Goal: Information Seeking & Learning: Check status

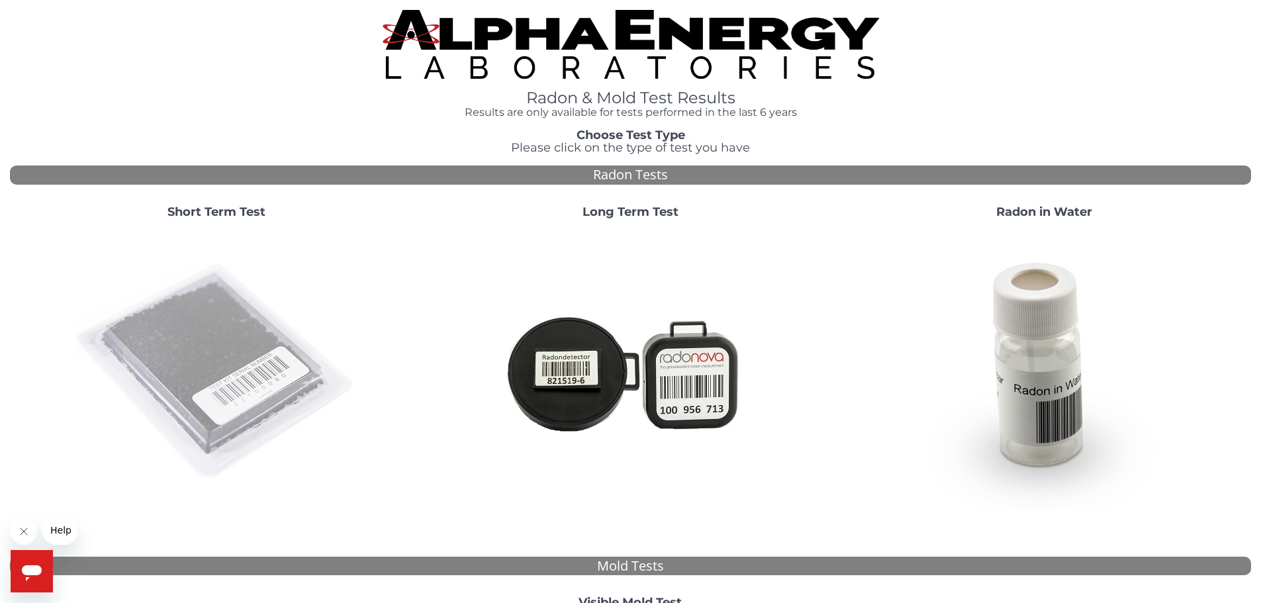
click at [238, 369] on img at bounding box center [216, 372] width 285 height 285
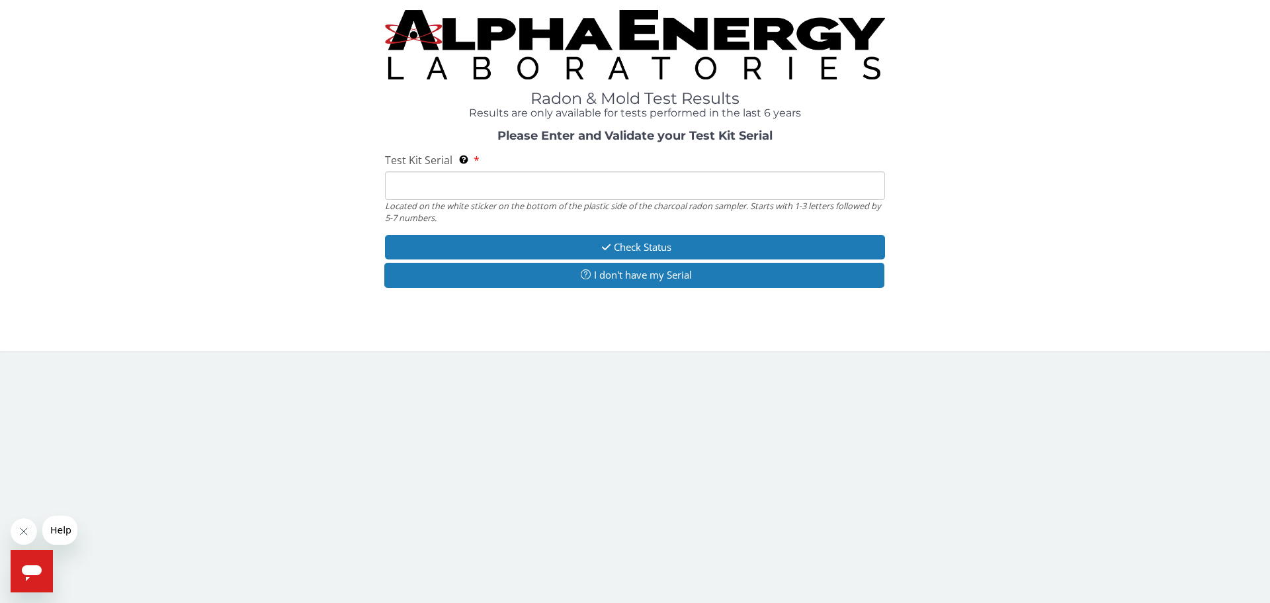
click at [62, 535] on span "Help" at bounding box center [60, 530] width 21 height 11
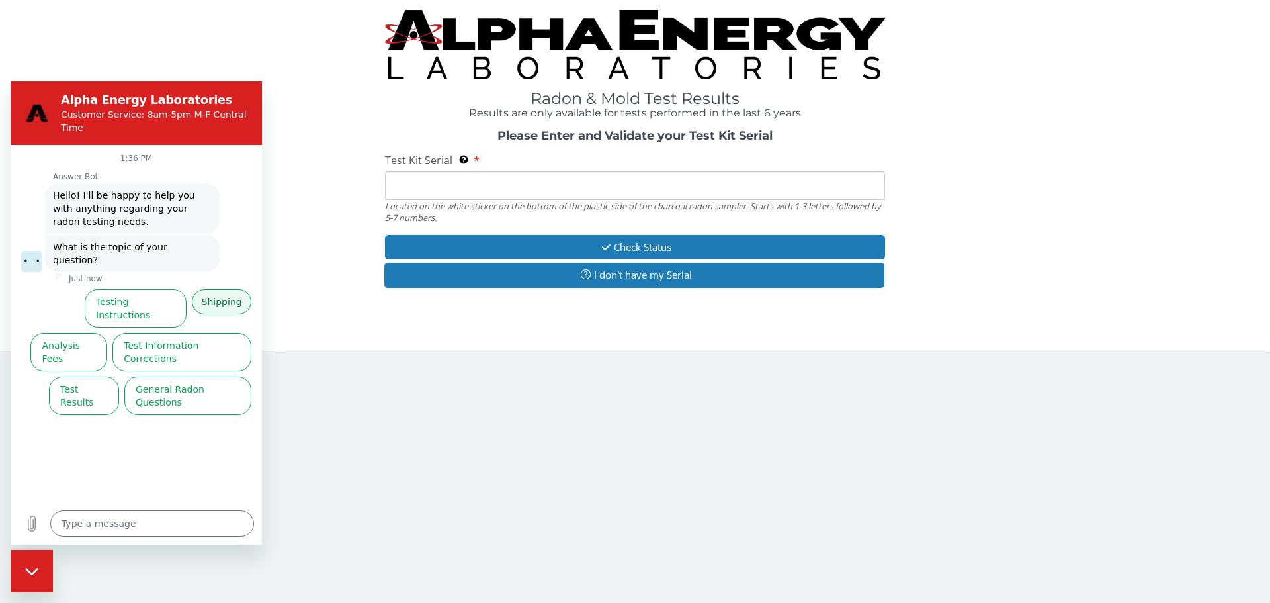
click at [225, 289] on button "Shipping" at bounding box center [222, 301] width 60 height 25
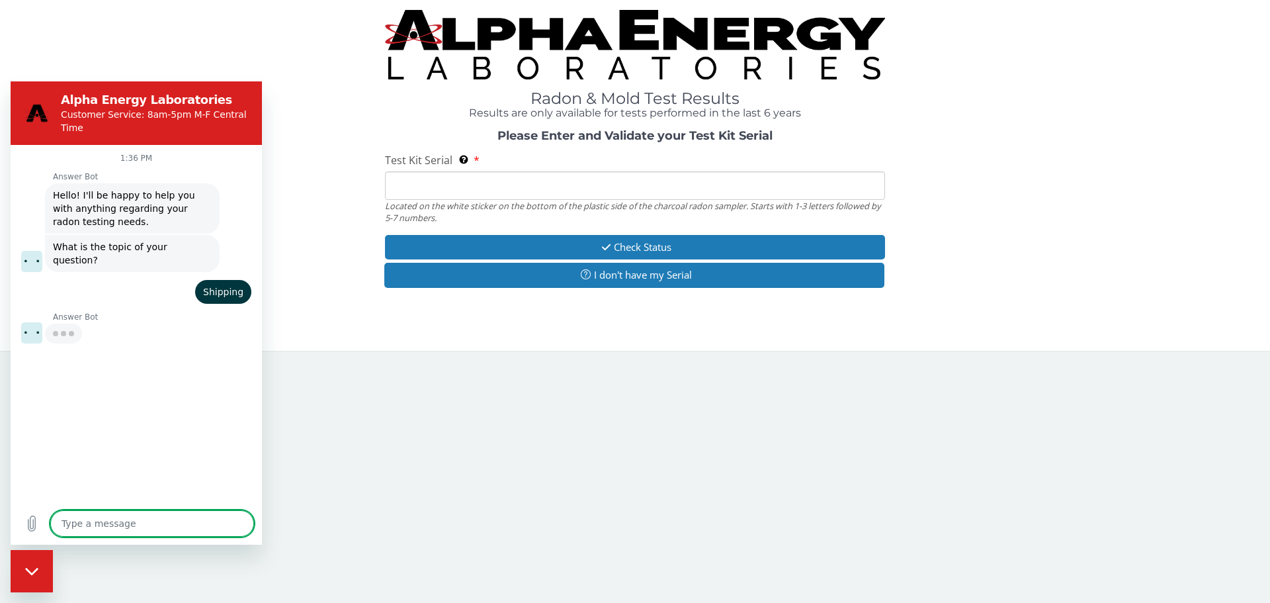
type textarea "x"
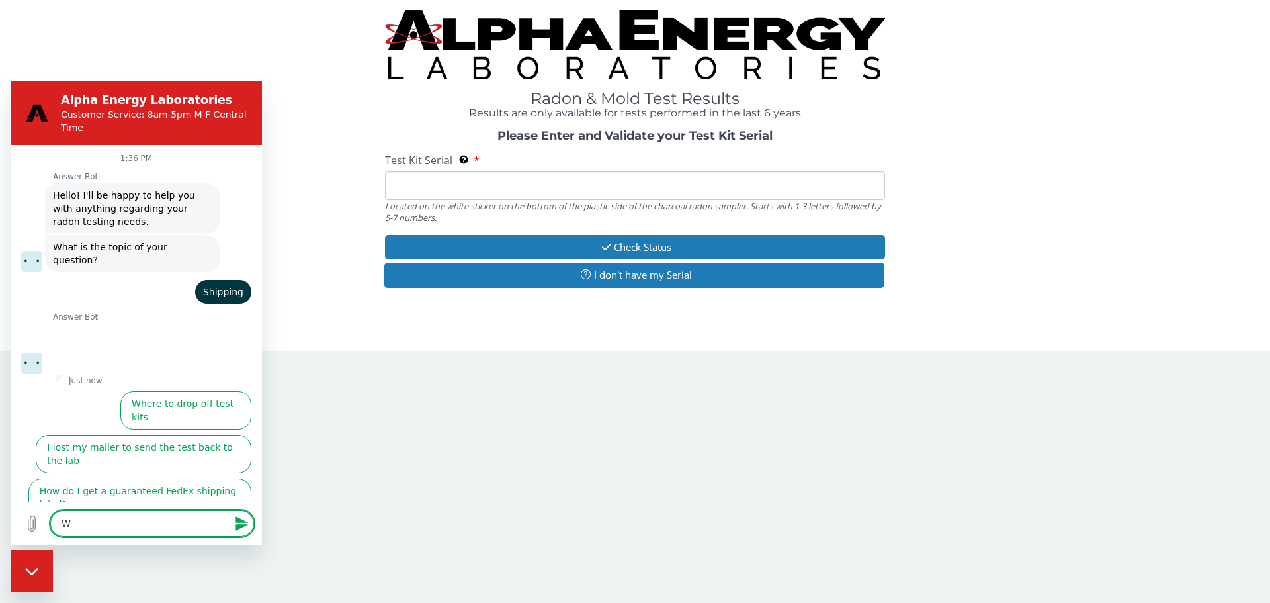
type textarea "W"
type textarea "x"
type textarea "Wh"
type textarea "x"
type textarea "Whe"
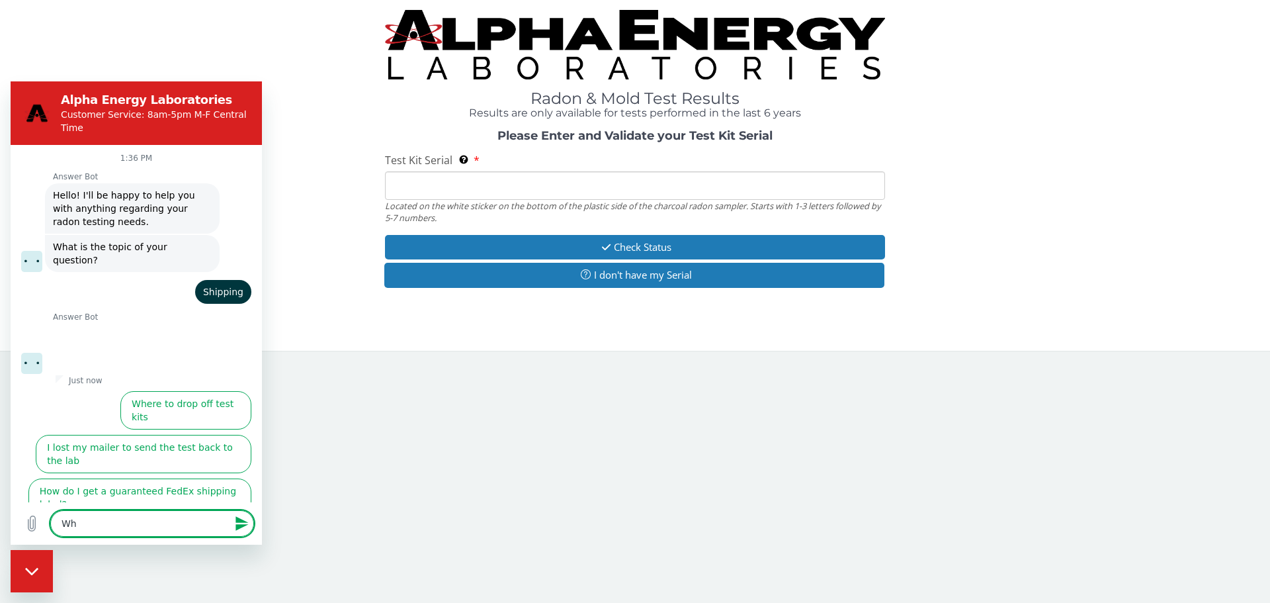
type textarea "x"
type textarea "Wher"
type textarea "x"
type textarea "Where"
type textarea "x"
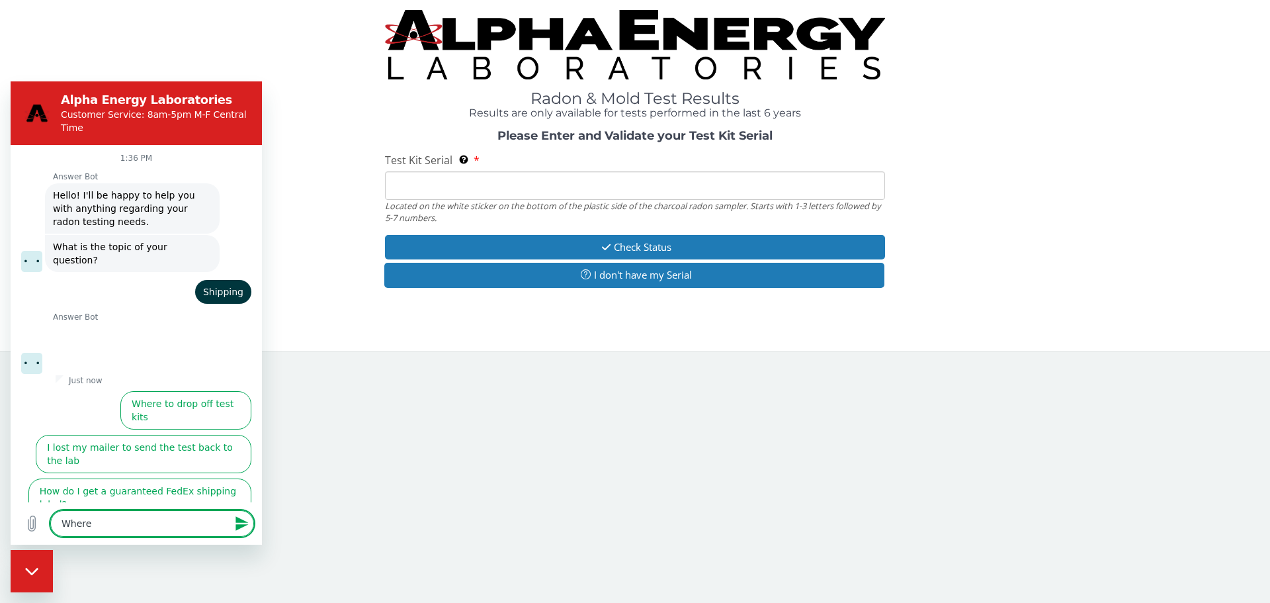
type textarea "Where"
type textarea "x"
type textarea "Where i"
type textarea "x"
type textarea "Where is"
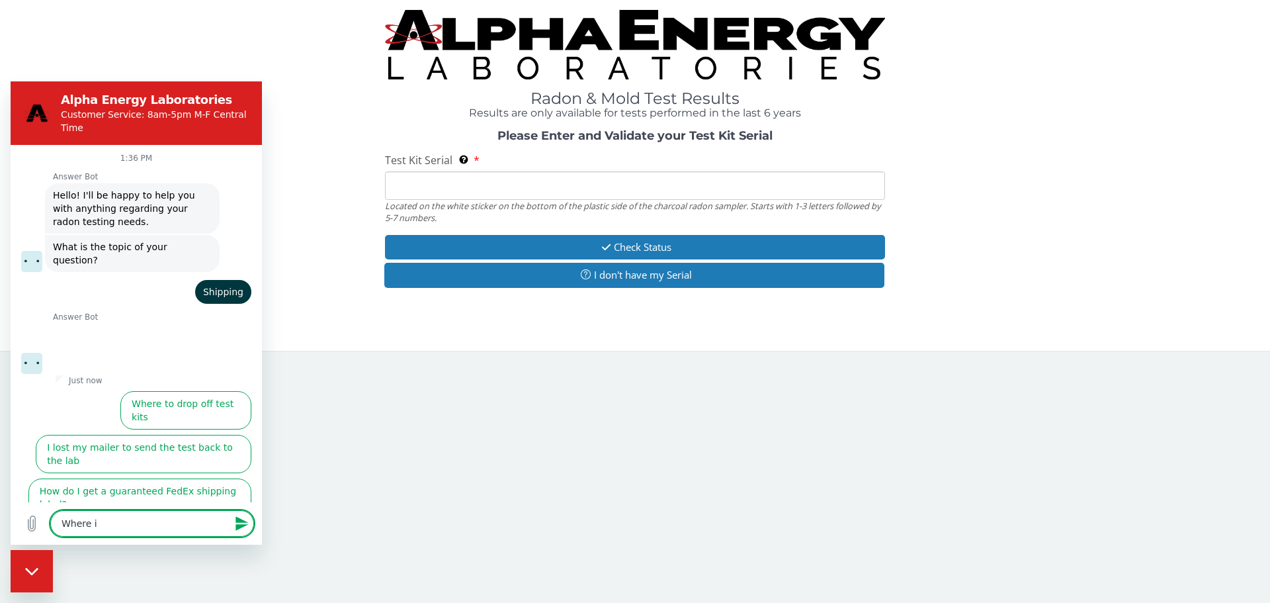
type textarea "x"
type textarea "Where is"
type textarea "x"
type textarea "Where is m"
type textarea "x"
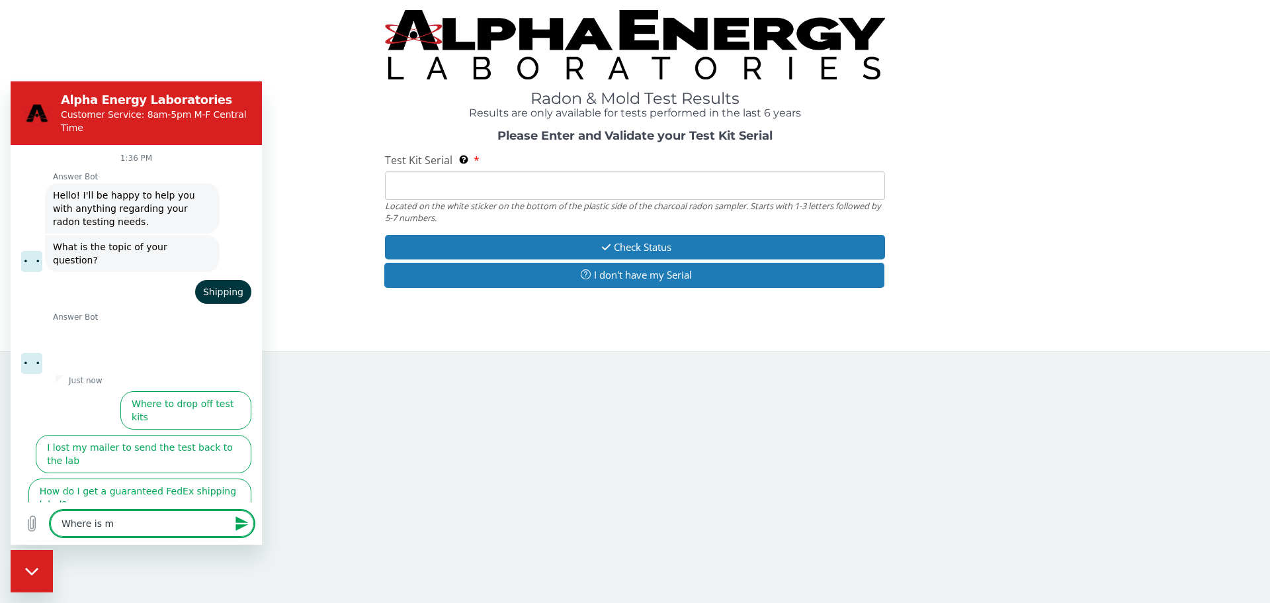
type textarea "Where is my"
type textarea "x"
type textarea "Where is my"
type textarea "x"
type textarea "Where is my y"
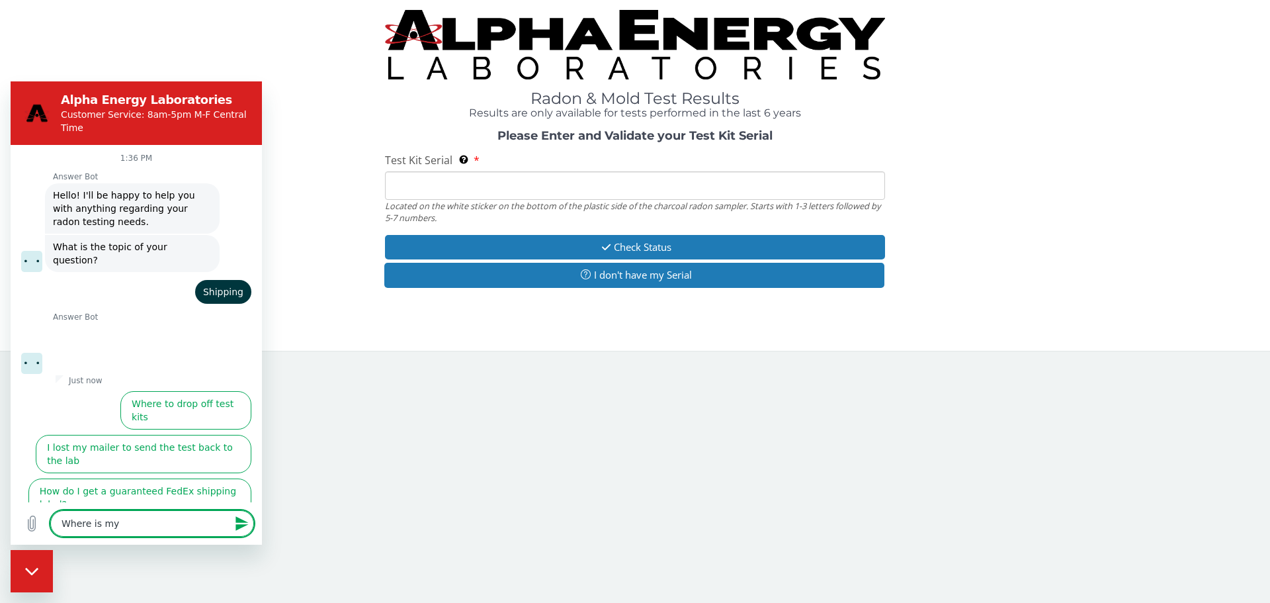
type textarea "x"
type textarea "Where is my"
type textarea "x"
type textarea "Where is my o"
type textarea "x"
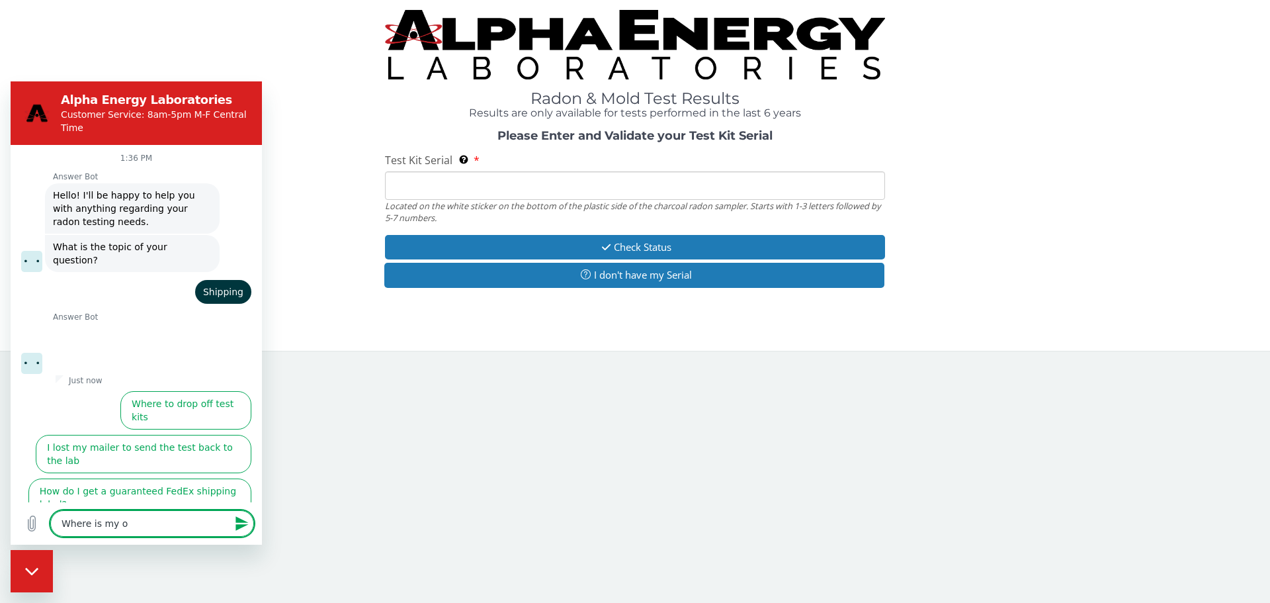
type textarea "Where is my or"
type textarea "x"
type textarea "Where is my ord"
type textarea "x"
type textarea "Where is my orde"
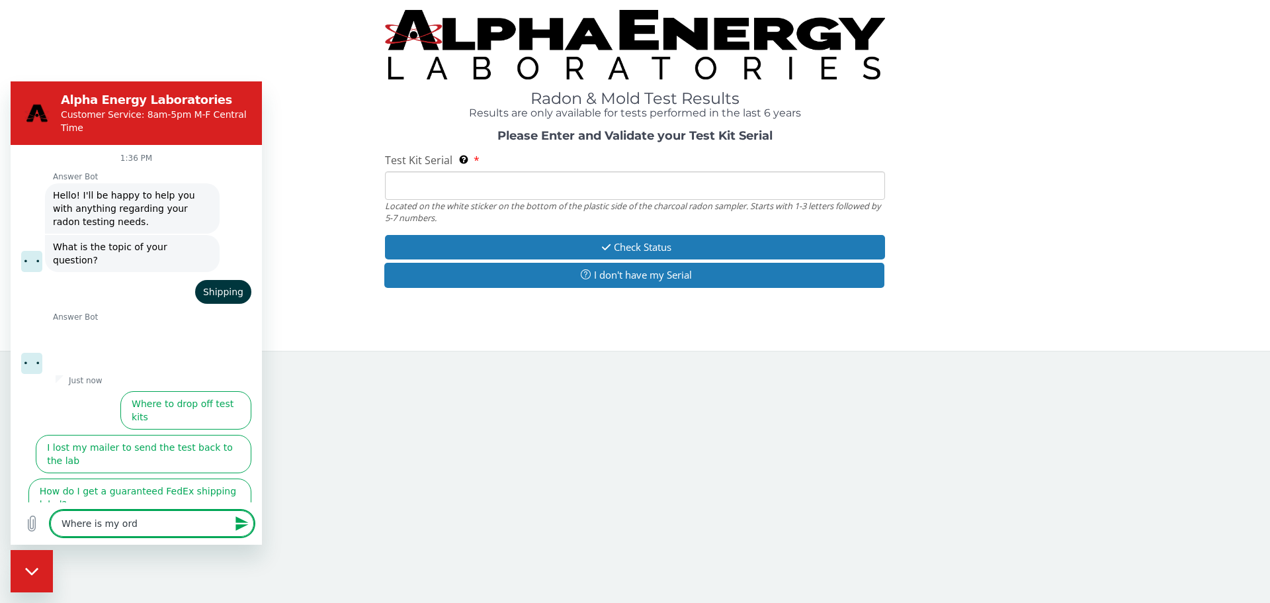
type textarea "x"
type textarea "Where is my order"
type textarea "x"
type textarea "Where is my order?"
type textarea "x"
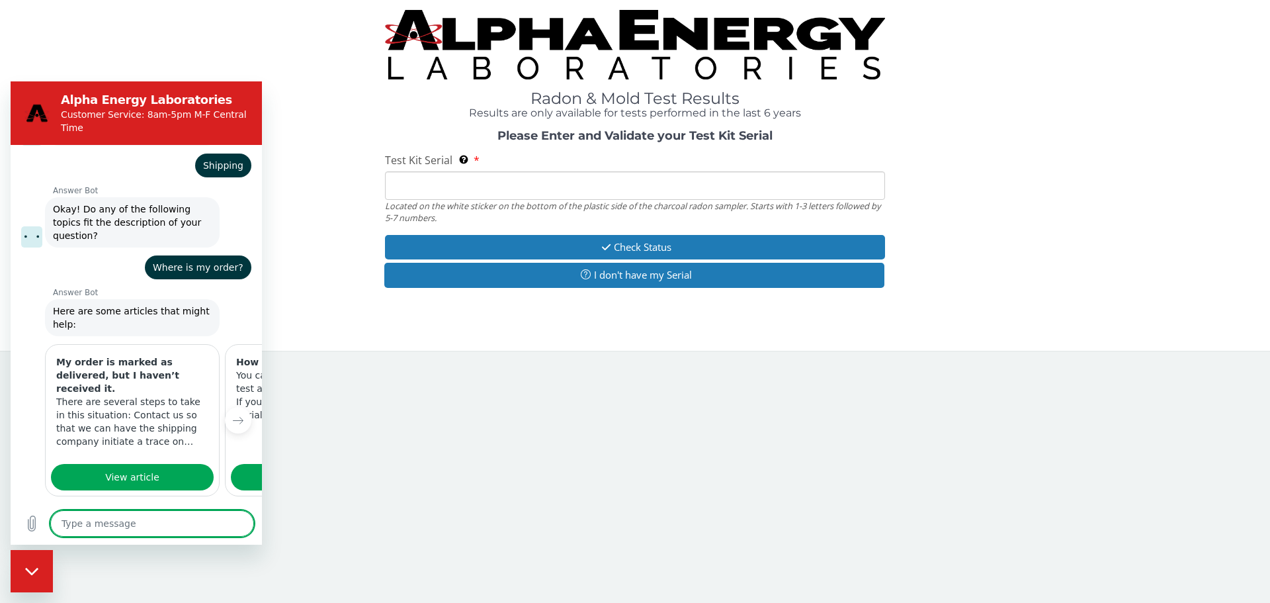
scroll to position [159, 0]
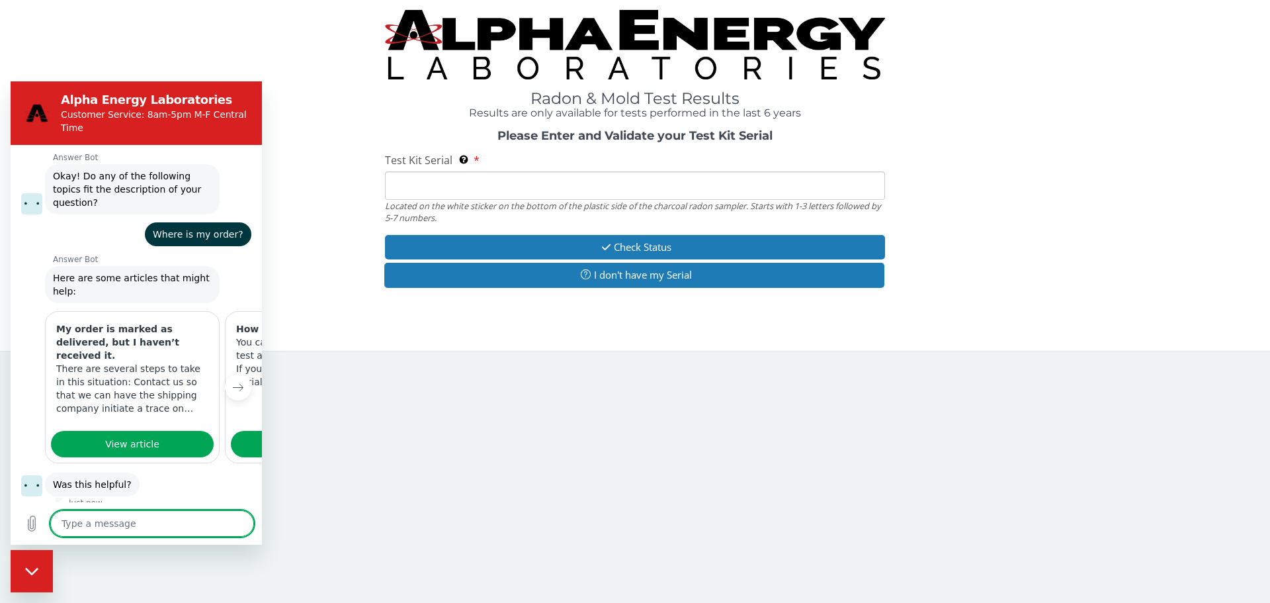
click at [233, 382] on icon "Next item" at bounding box center [238, 387] width 11 height 11
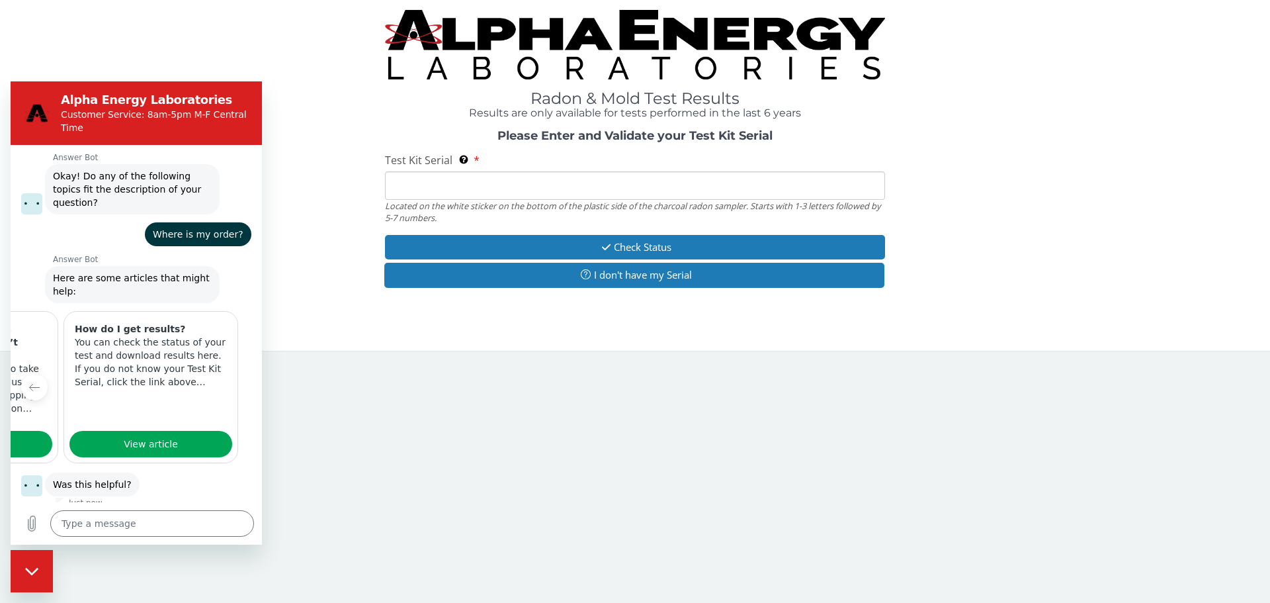
scroll to position [0, 163]
click at [35, 382] on icon "Previous item" at bounding box center [34, 387] width 11 height 11
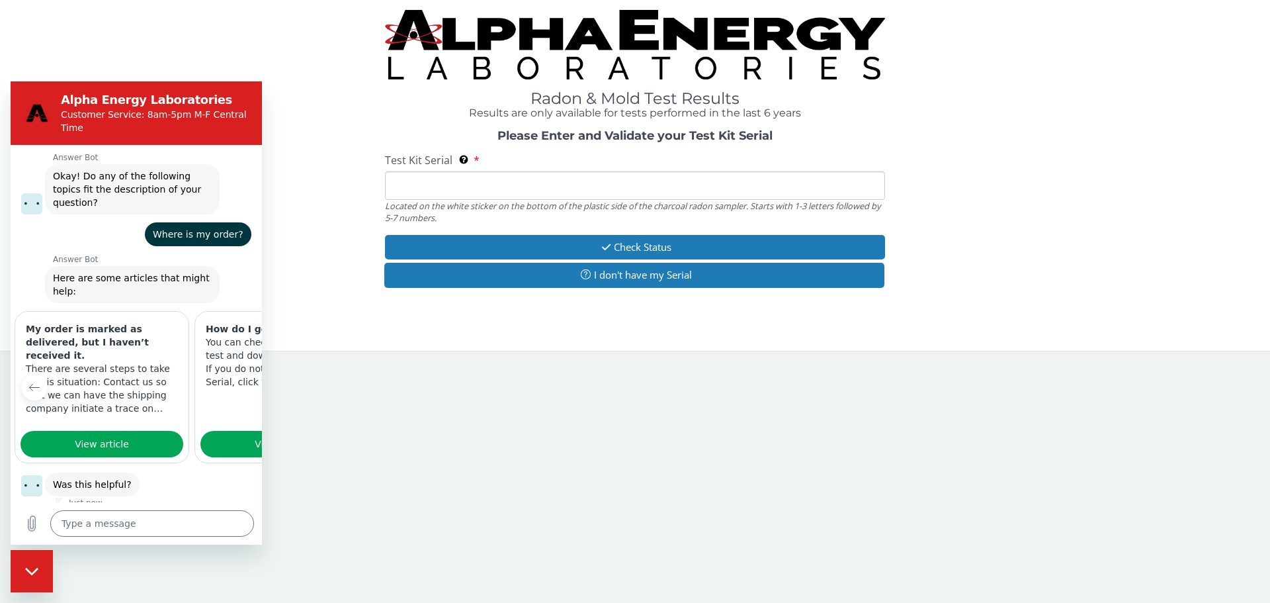
scroll to position [0, 0]
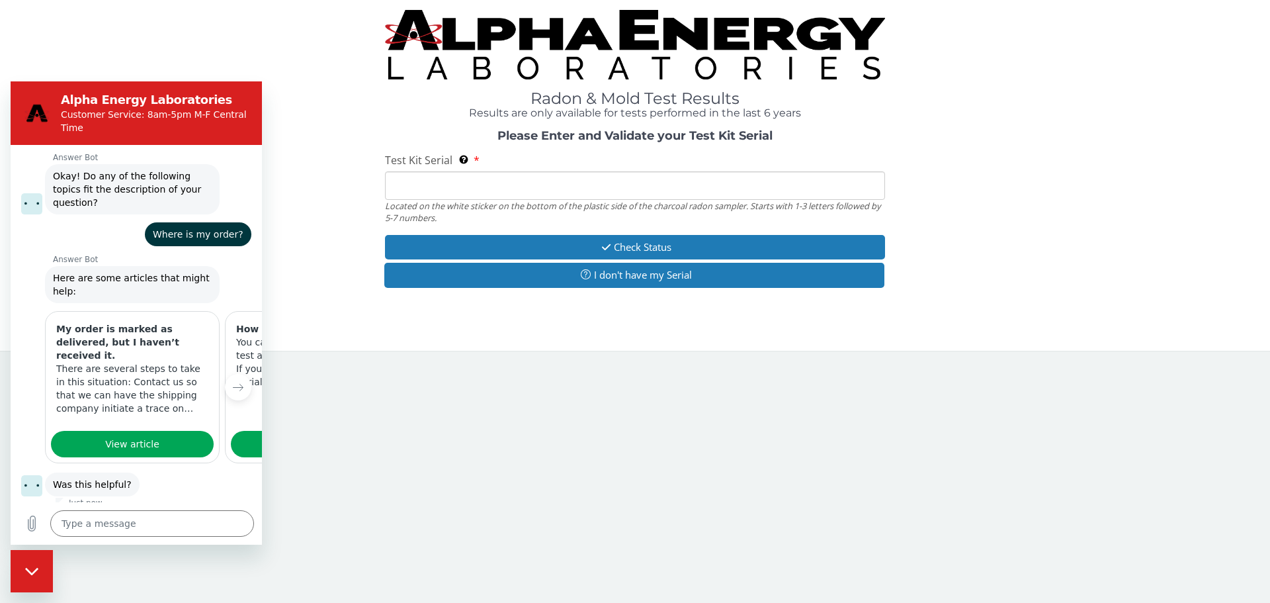
click at [231, 513] on button "No" at bounding box center [234, 525] width 36 height 25
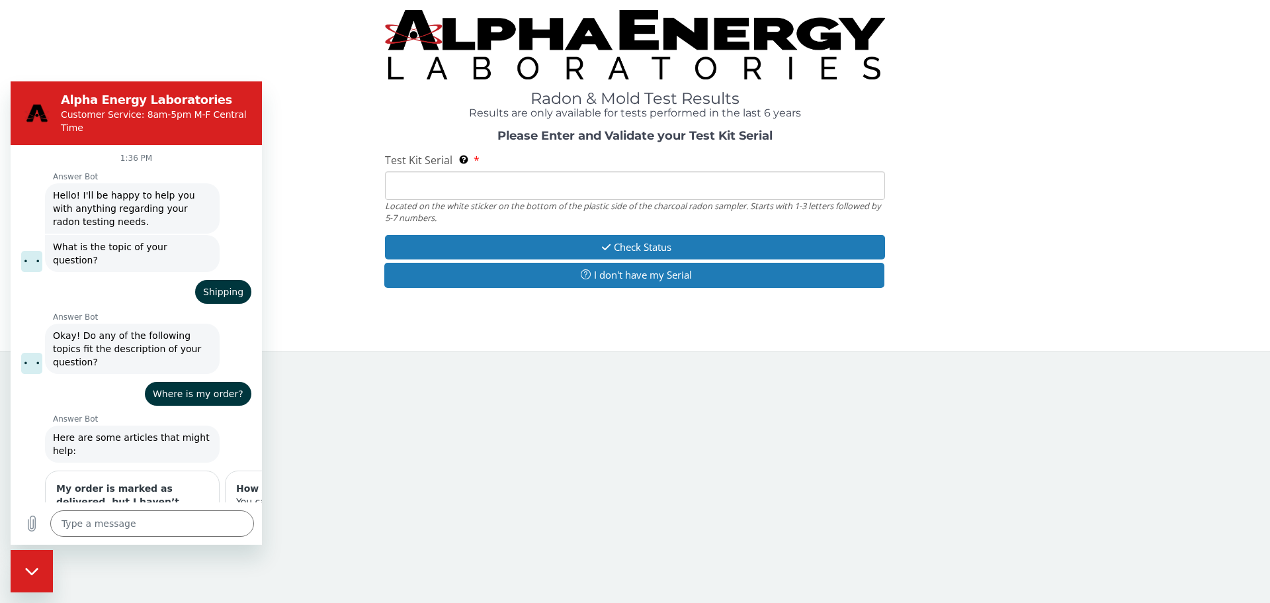
click at [39, 572] on div "Close messaging window" at bounding box center [32, 571] width 40 height 40
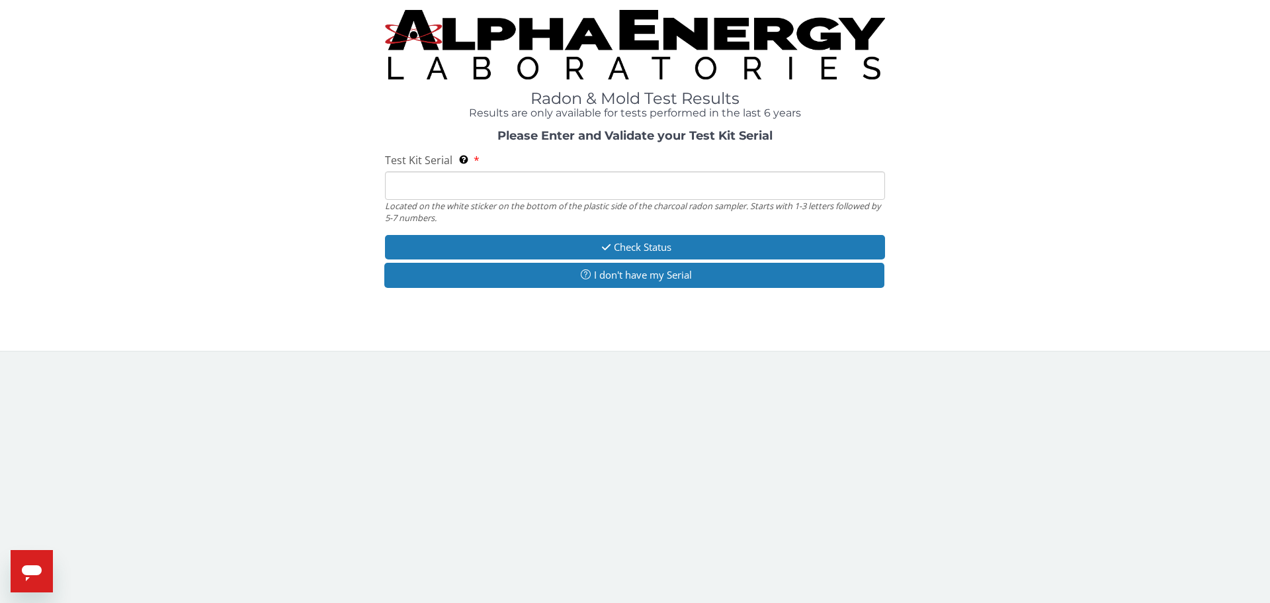
click at [34, 572] on icon "Open messaging window" at bounding box center [32, 573] width 20 height 16
type textarea "x"
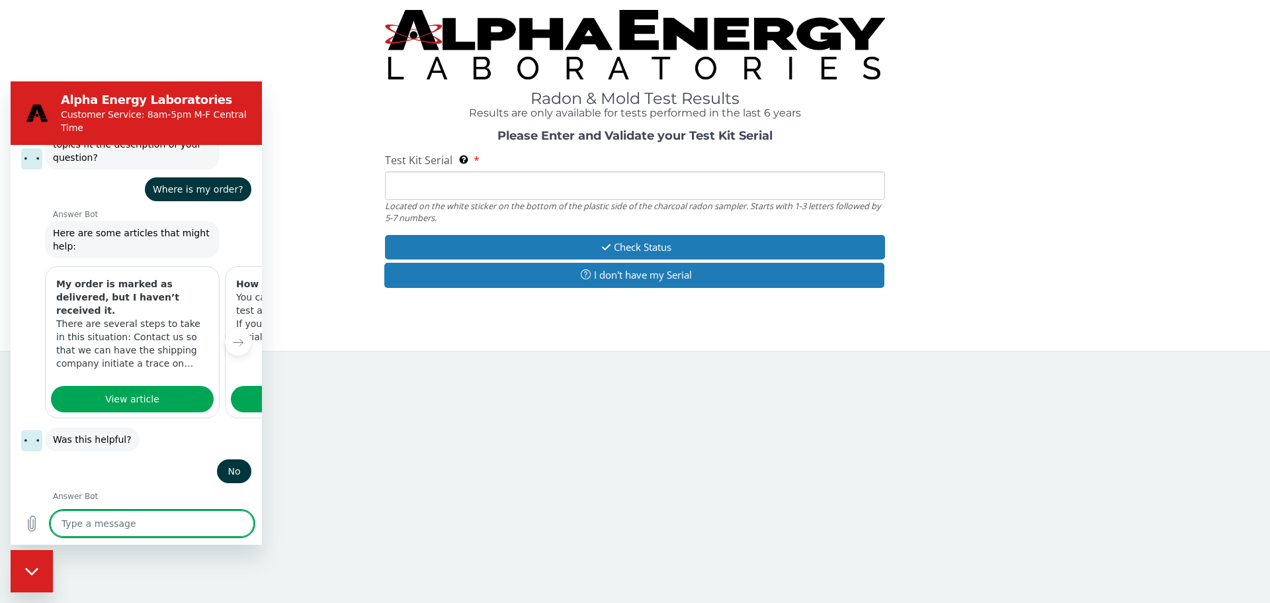
scroll to position [218, 0]
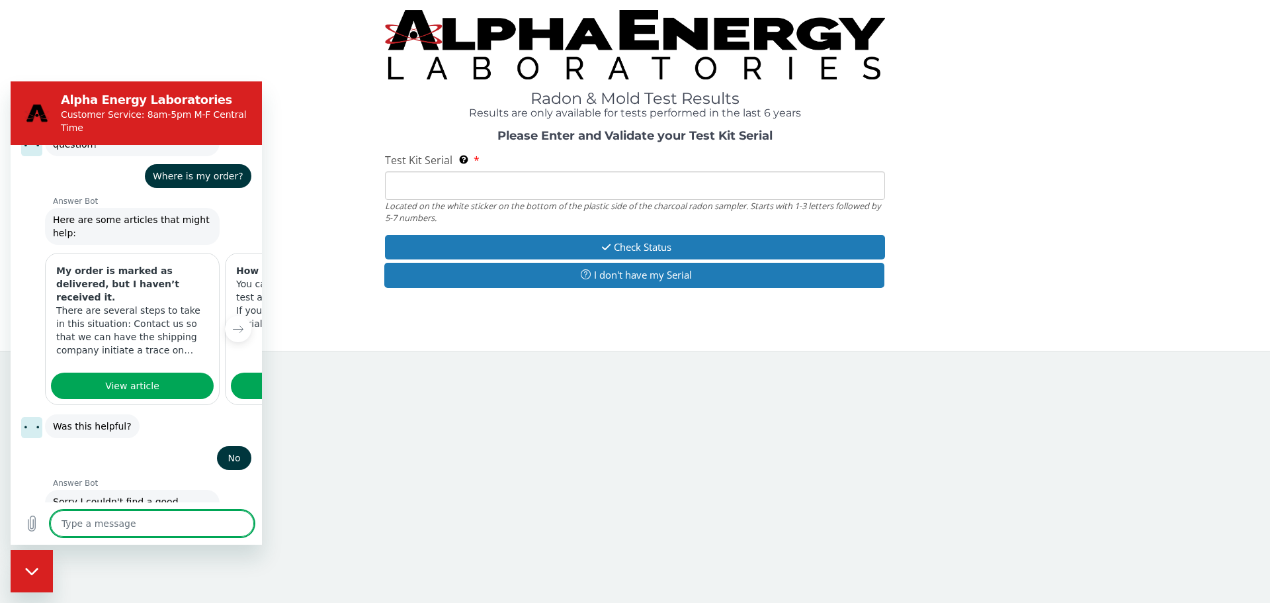
drag, startPoint x: 255, startPoint y: 277, endPoint x: 274, endPoint y: 519, distance: 242.2
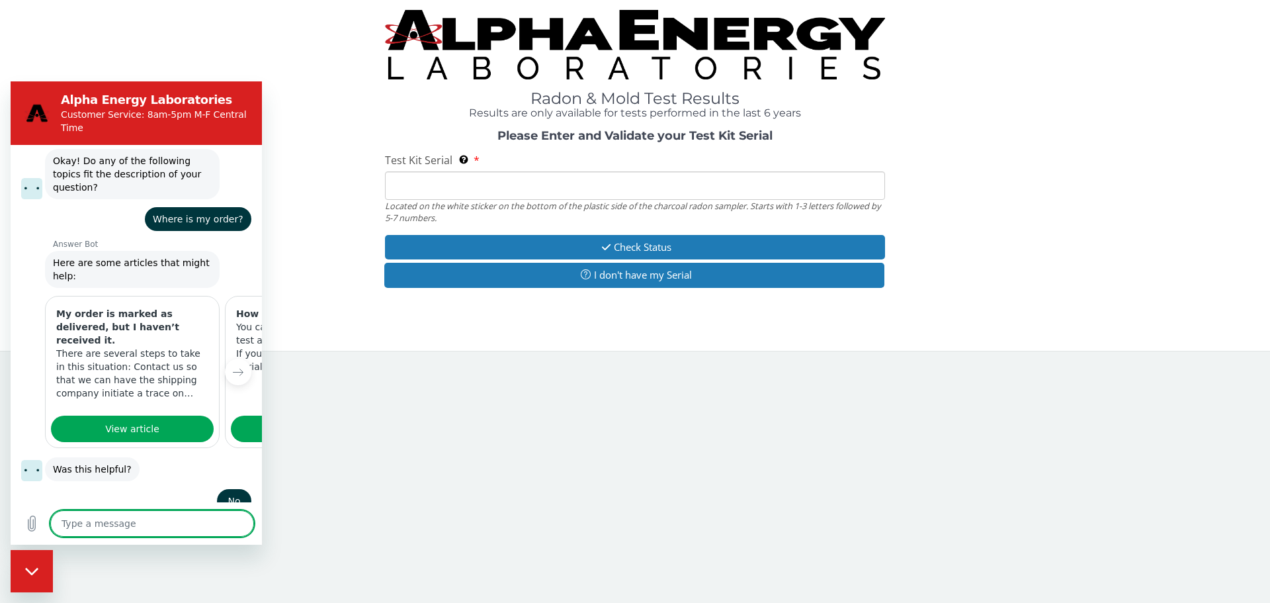
scroll to position [152, 0]
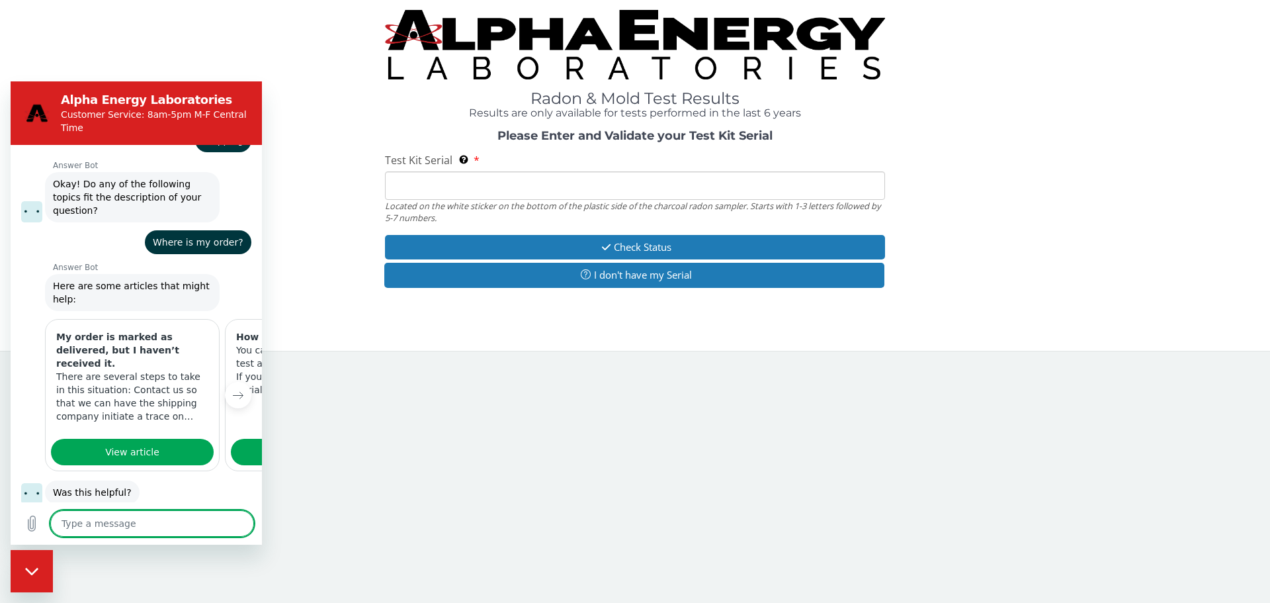
click at [233, 390] on icon "Next item" at bounding box center [238, 395] width 11 height 11
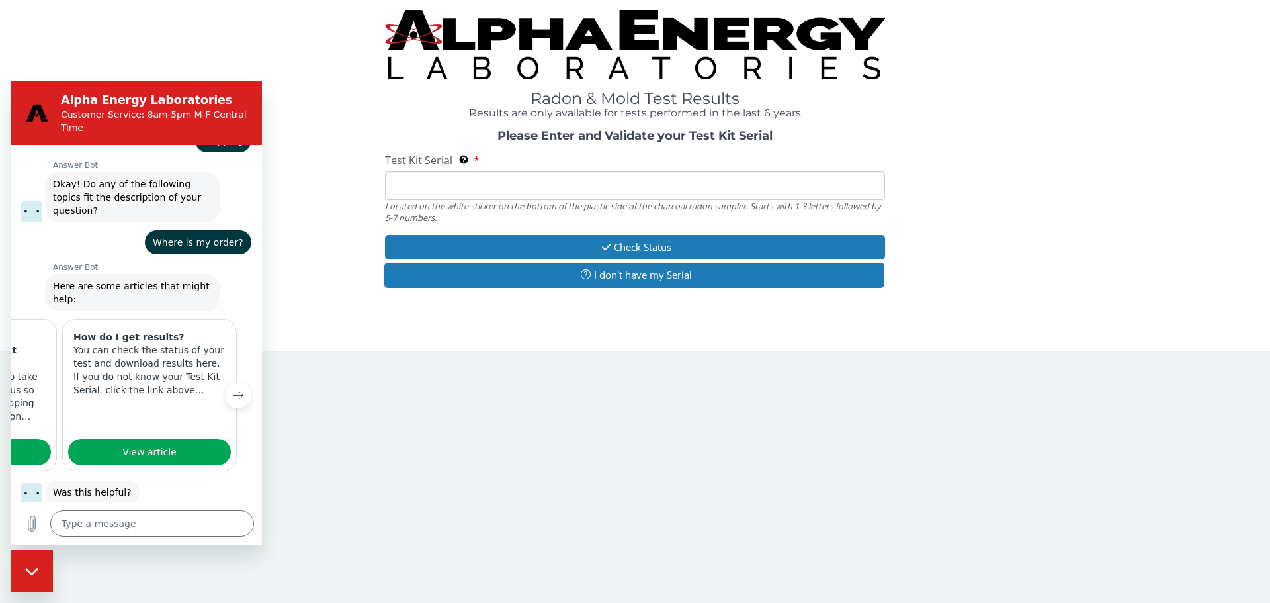
scroll to position [0, 163]
click at [144, 112] on p "Customer Service: 8am-5pm M-F Central Time" at bounding box center [155, 121] width 188 height 26
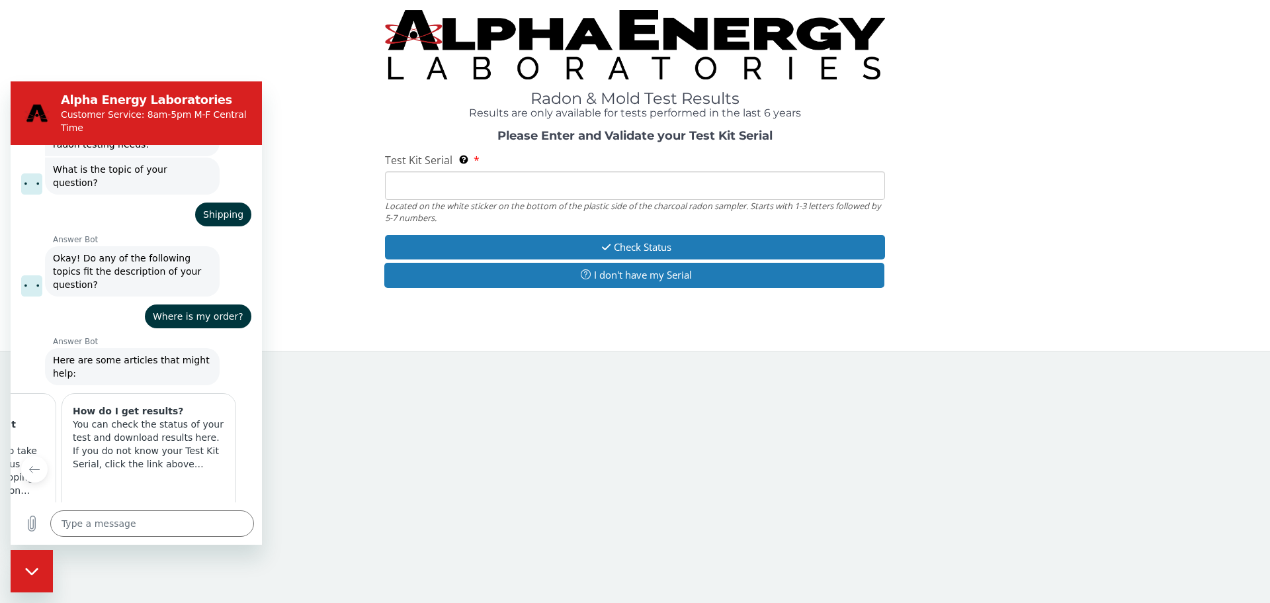
scroll to position [0, 0]
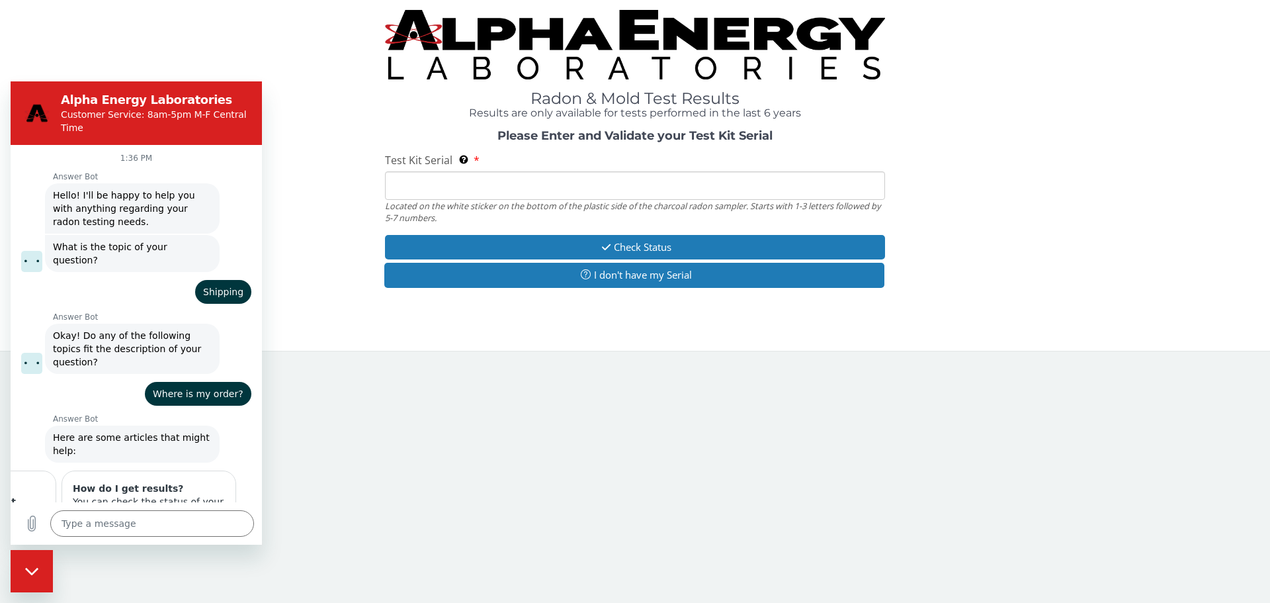
click at [93, 199] on span "Hello! I'll be happy to help you with anything regarding your radon testing nee…" at bounding box center [132, 209] width 159 height 40
click at [35, 251] on figure at bounding box center [31, 261] width 21 height 21
drag, startPoint x: 33, startPoint y: 340, endPoint x: 40, endPoint y: 298, distance: 43.0
click at [34, 353] on figure at bounding box center [31, 363] width 21 height 21
click at [318, 332] on div "Radon & Mold Test Results Results are only available for tests performed in the…" at bounding box center [635, 175] width 1270 height 351
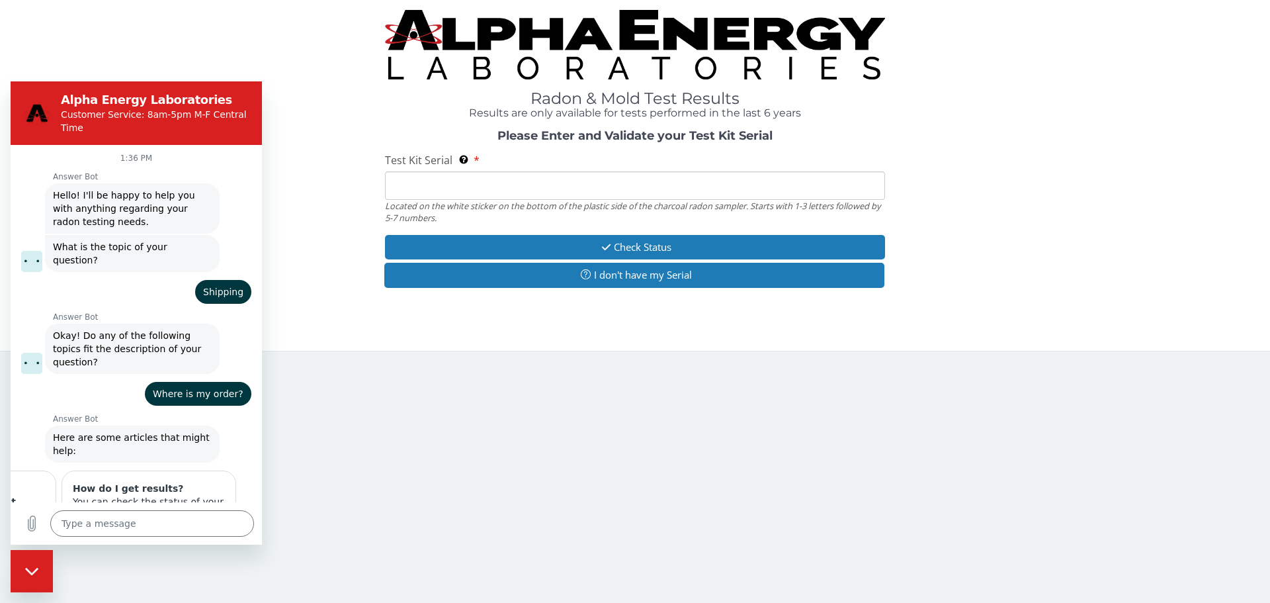
click at [605, 148] on div "Please Enter and Validate your Test Kit Serial Test Kit Serial Located on the w…" at bounding box center [635, 210] width 1251 height 161
click at [614, 44] on img at bounding box center [635, 44] width 500 height 69
